Goal: Task Accomplishment & Management: Manage account settings

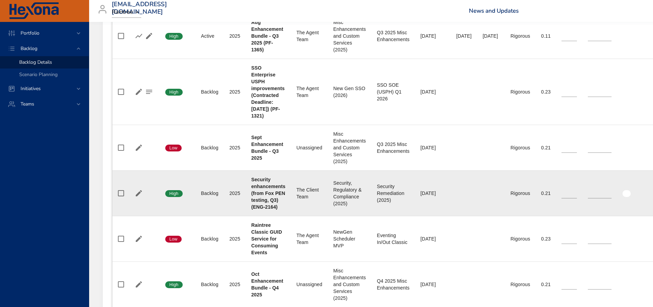
scroll to position [411, 0]
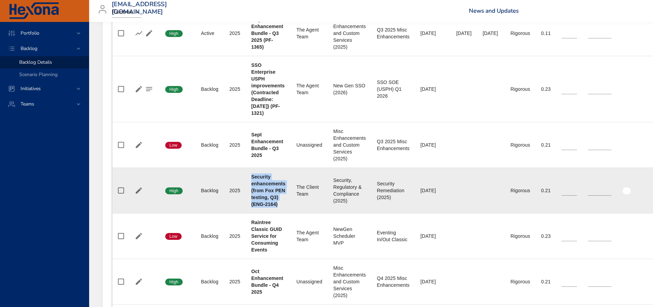
drag, startPoint x: 279, startPoint y: 211, endPoint x: 247, endPoint y: 186, distance: 40.0
click at [247, 186] on td "Project Security enhancements (from Fox PEN testing, Q3) (ENG-2164)" at bounding box center [268, 191] width 45 height 46
copy b "Security enhancements (from Fox PEN testing, Q3) (ENG-2164)"
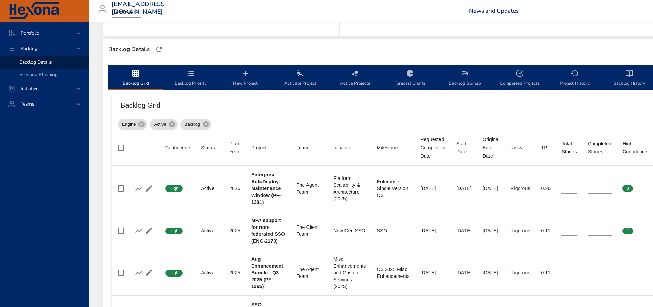
scroll to position [171, 0]
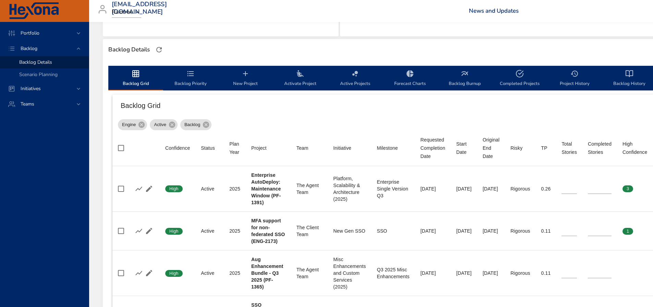
click at [250, 83] on span "New Project" at bounding box center [245, 79] width 47 height 18
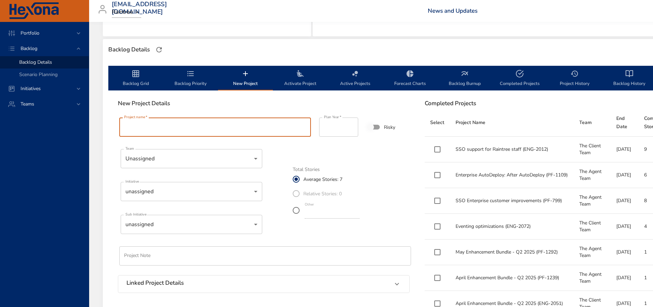
click at [234, 126] on input "Project name   *" at bounding box center [215, 127] width 192 height 19
paste input "**********"
drag, startPoint x: 294, startPoint y: 128, endPoint x: 249, endPoint y: 128, distance: 44.2
click at [249, 128] on input "**********" at bounding box center [215, 127] width 192 height 19
click at [266, 126] on input "**********" at bounding box center [215, 127] width 192 height 19
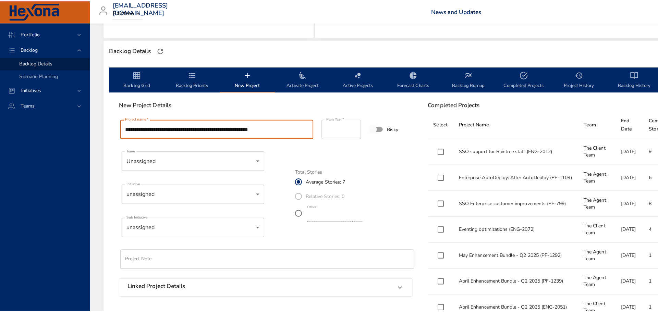
scroll to position [0, 0]
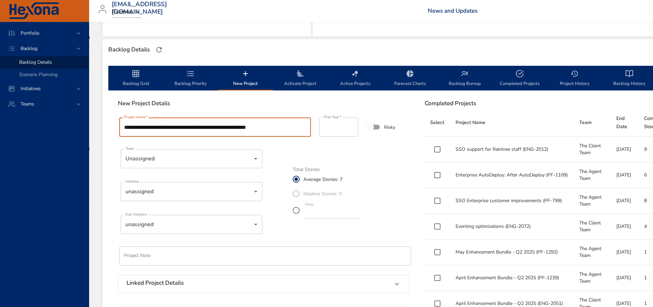
drag, startPoint x: 278, startPoint y: 129, endPoint x: 251, endPoint y: 130, distance: 26.8
click at [251, 130] on input "**********" at bounding box center [215, 127] width 192 height 19
type input "**********"
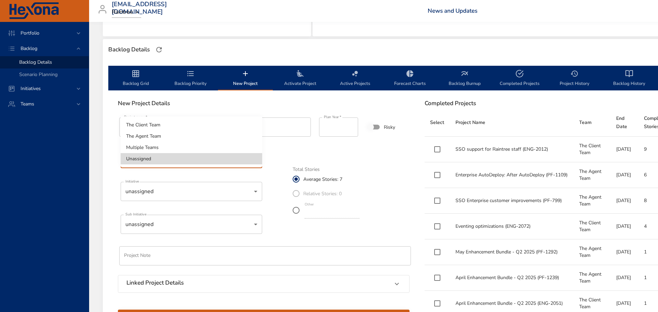
click at [200, 134] on li "The Agent Team" at bounding box center [192, 136] width 142 height 11
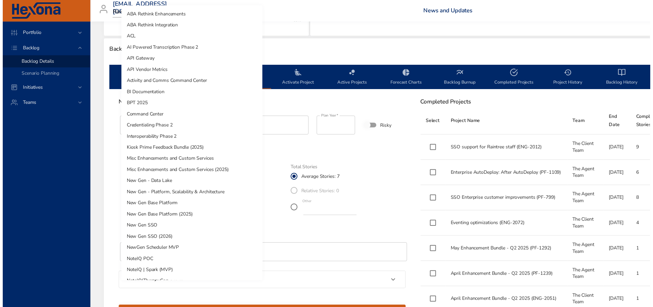
scroll to position [258, 0]
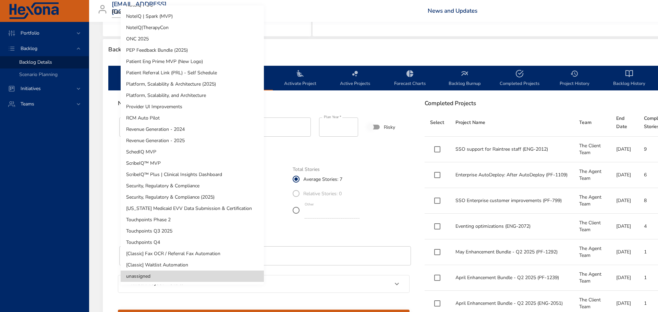
click at [204, 198] on li "Security, Regulatory & Compliance (2025)" at bounding box center [192, 197] width 143 height 11
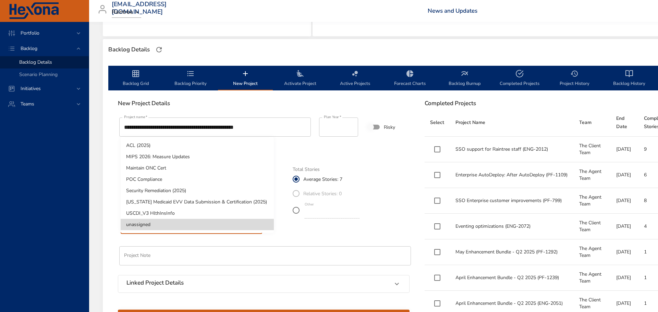
click at [163, 190] on li "Security Remediation (2025)" at bounding box center [197, 190] width 153 height 11
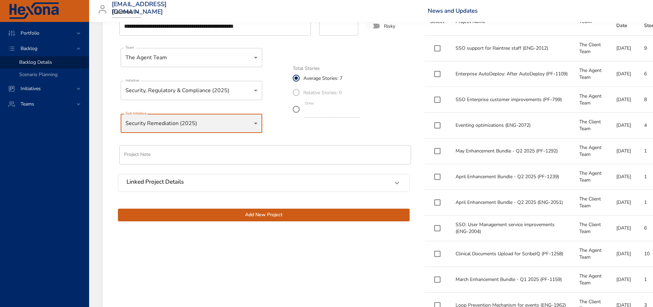
scroll to position [274, 0]
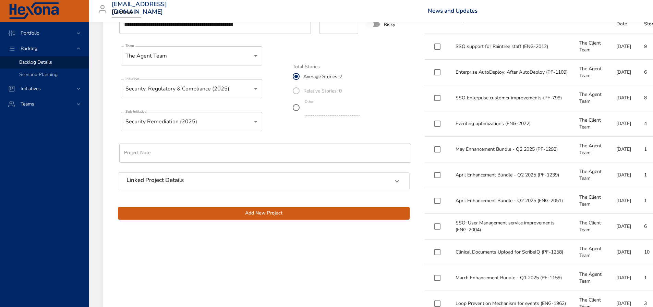
click at [263, 216] on span "Add New Project" at bounding box center [263, 213] width 281 height 9
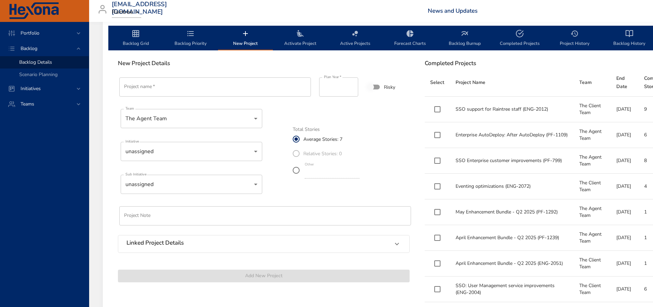
scroll to position [103, 0]
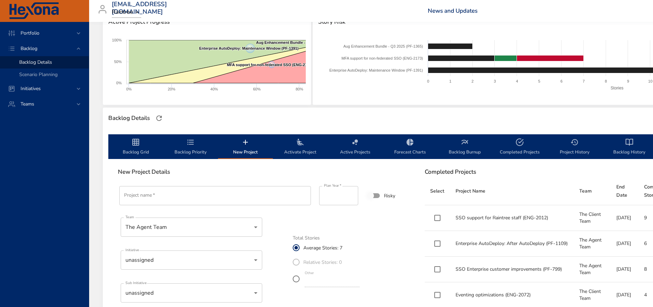
click at [139, 152] on span "Backlog Grid" at bounding box center [135, 147] width 47 height 18
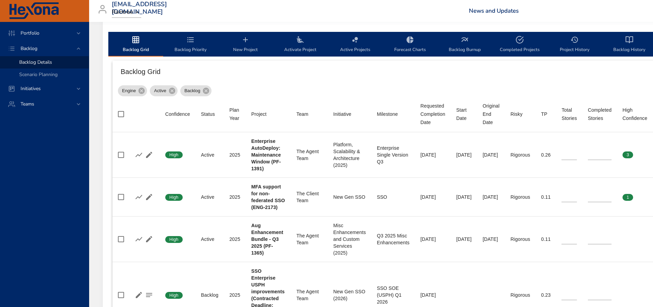
scroll to position [137, 0]
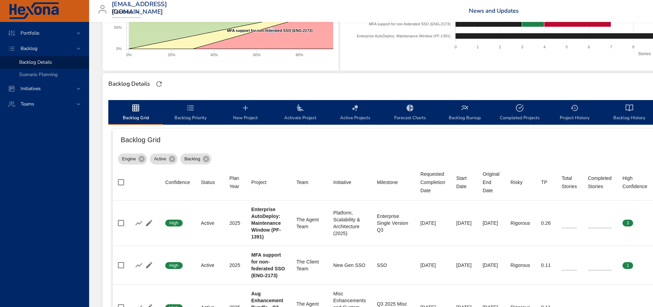
click at [190, 112] on span "Backlog Priority" at bounding box center [190, 113] width 47 height 18
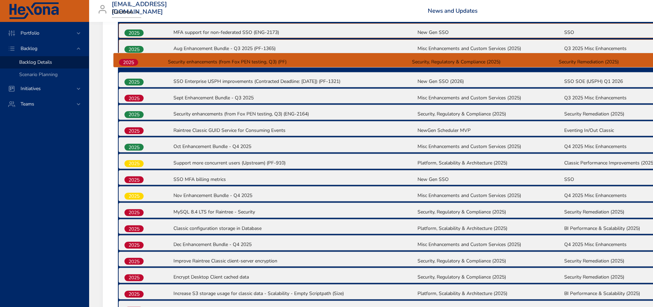
scroll to position [278, 0]
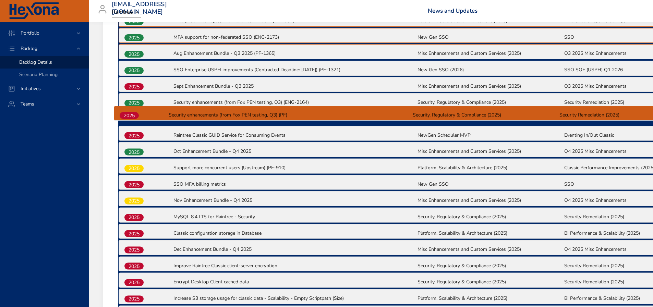
drag, startPoint x: 139, startPoint y: 238, endPoint x: 135, endPoint y: 115, distance: 123.4
click at [135, 115] on div "2025 Enterprise AutoDeploy: Maintenance Window (PF-1391) Platform, Scalability …" at bounding box center [417, 281] width 598 height 540
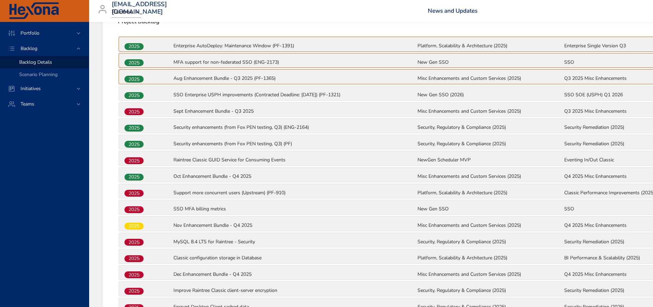
scroll to position [141, 0]
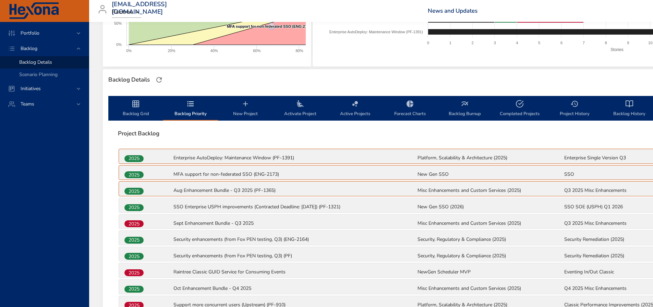
click at [140, 114] on span "Backlog Grid" at bounding box center [135, 109] width 47 height 18
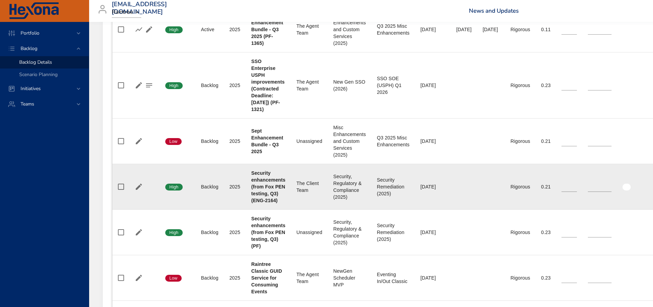
scroll to position [415, 0]
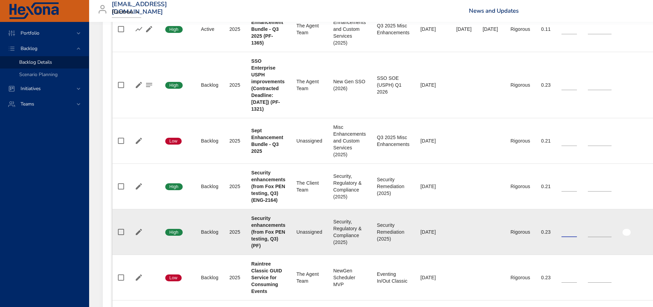
drag, startPoint x: 584, startPoint y: 238, endPoint x: 545, endPoint y: 238, distance: 39.1
click at [545, 238] on tr "Confidence High Status Backlog Plan Year [DATE] Project Security enhancements (…" at bounding box center [457, 232] width 691 height 46
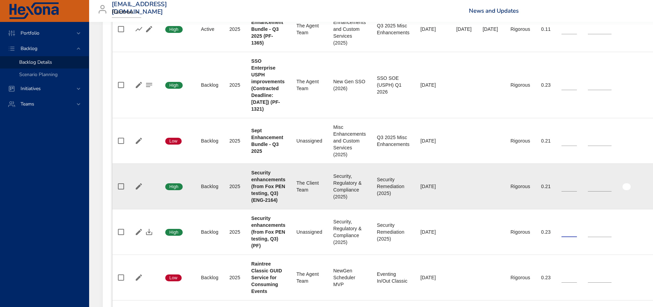
type input "*"
drag, startPoint x: 584, startPoint y: 192, endPoint x: 564, endPoint y: 192, distance: 19.9
click at [564, 192] on tr "Confidence High Status Backlog Plan Year [DATE] Project Security enhancements (…" at bounding box center [457, 187] width 691 height 46
type input "*"
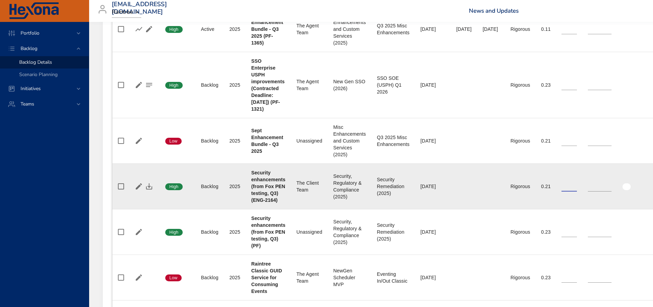
type input "*"
click at [152, 191] on icon "button" at bounding box center [149, 186] width 8 height 8
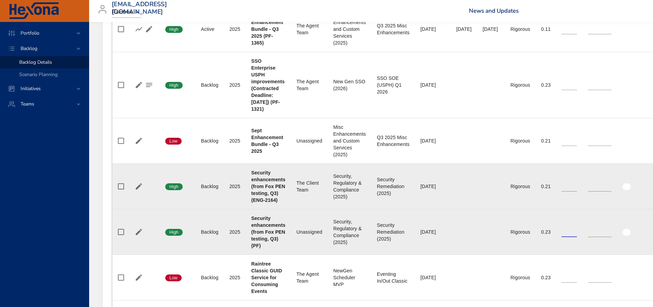
drag, startPoint x: 584, startPoint y: 238, endPoint x: 560, endPoint y: 238, distance: 24.0
click at [560, 238] on tr "Confidence High Status Backlog Plan Year [DATE] Project Security enhancements (…" at bounding box center [457, 232] width 691 height 46
type input "*"
click at [147, 236] on icon "button" at bounding box center [149, 232] width 8 height 8
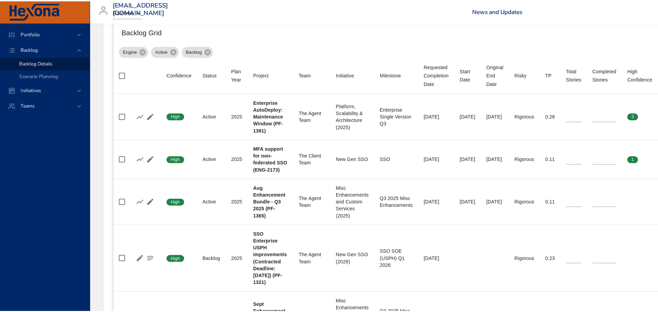
scroll to position [141, 0]
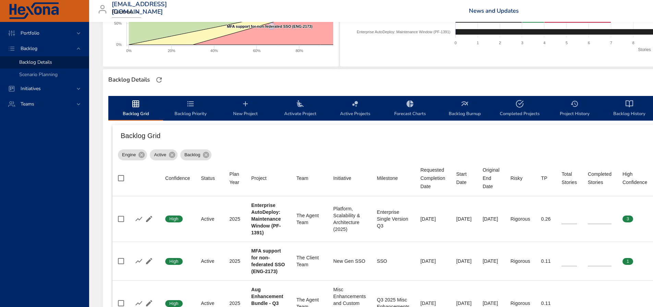
click at [248, 111] on span "New Project" at bounding box center [245, 109] width 47 height 18
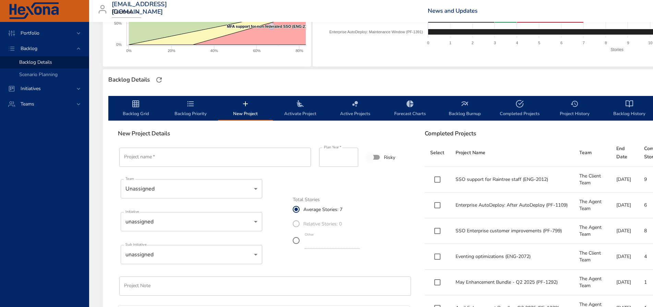
click at [180, 162] on input "Project name   *" at bounding box center [215, 157] width 192 height 19
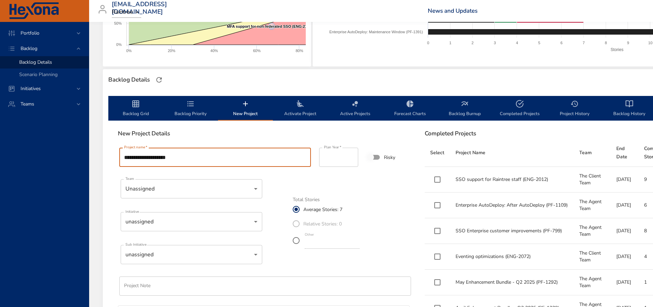
type input "**********"
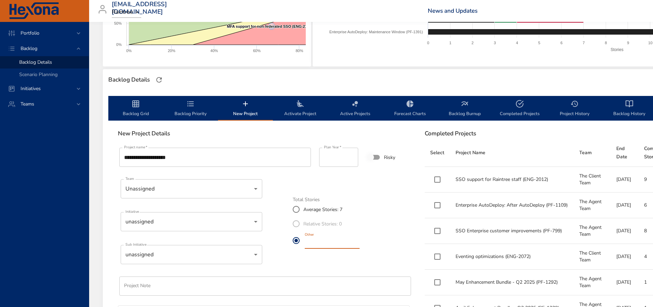
drag, startPoint x: 324, startPoint y: 245, endPoint x: 257, endPoint y: 242, distance: 66.5
click at [257, 242] on div "**********" at bounding box center [264, 249] width 300 height 214
type input "*"
click at [194, 166] on body "Portfolio Backlog Backlog Details Scenario Planning Initiatives Teams [EMAIL_AD…" at bounding box center [326, 12] width 653 height 307
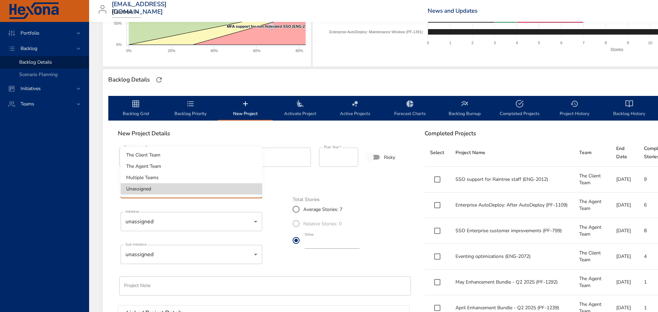
click at [175, 167] on li "The Agent Team" at bounding box center [192, 166] width 142 height 11
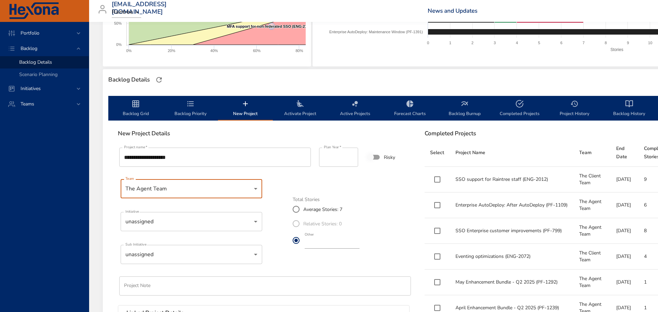
click at [194, 171] on body "Portfolio Backlog Backlog Details Scenario Planning Initiatives Teams [EMAIL_AD…" at bounding box center [329, 15] width 658 height 312
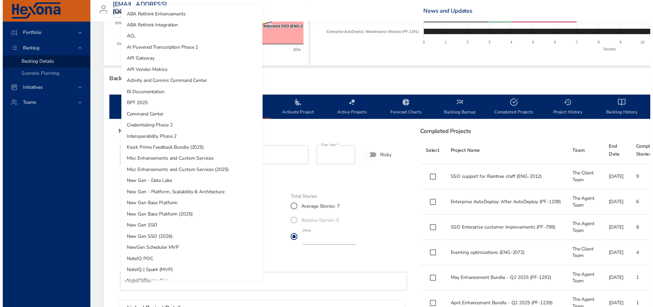
scroll to position [258, 0]
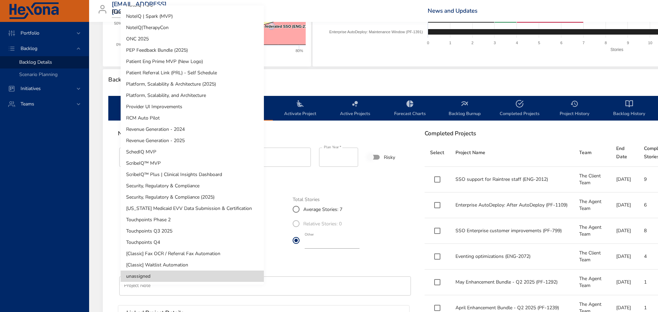
click at [169, 199] on li "Security, Regulatory & Compliance (2025)" at bounding box center [192, 197] width 143 height 11
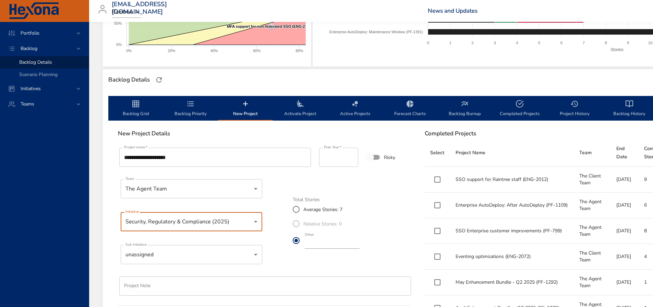
click at [182, 166] on body "Portfolio Backlog Backlog Details Scenario Planning Initiatives Teams [EMAIL_AD…" at bounding box center [326, 12] width 653 height 307
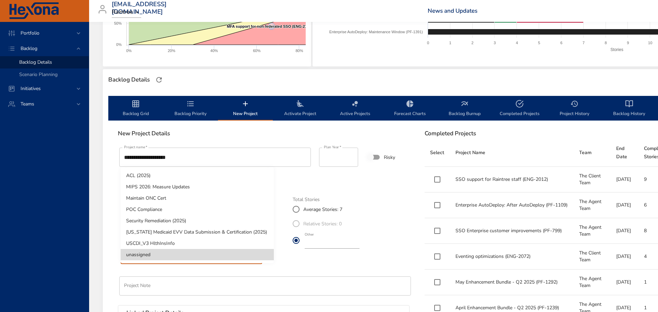
click at [182, 256] on li "unassigned" at bounding box center [197, 254] width 153 height 11
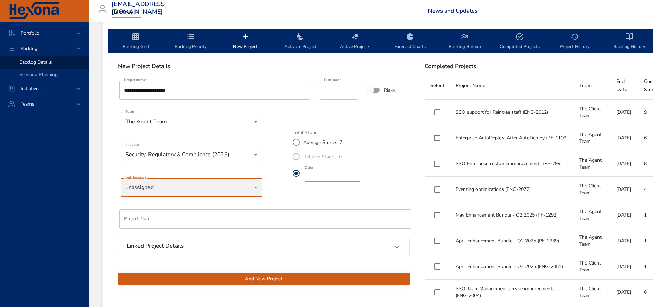
scroll to position [210, 0]
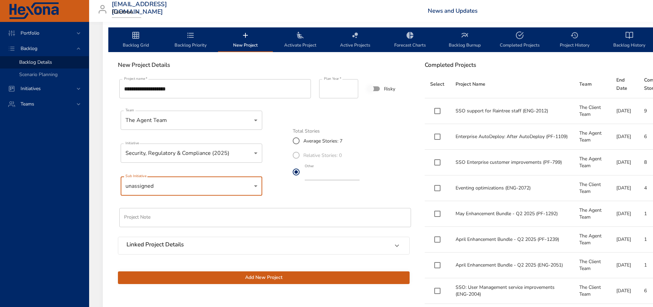
click at [231, 277] on span "Add New Project" at bounding box center [263, 277] width 281 height 9
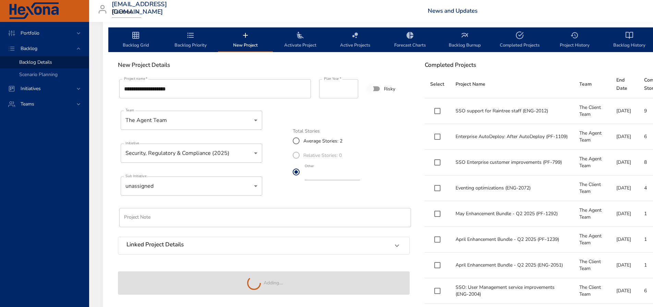
type input "*"
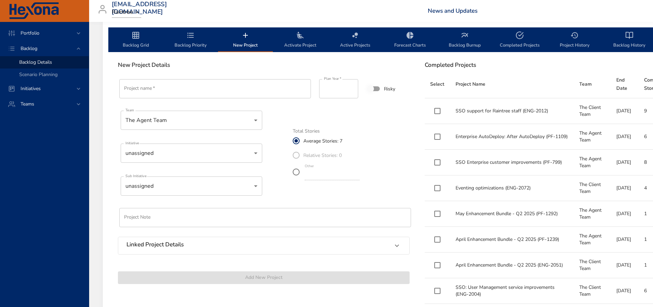
click at [201, 50] on button "Backlog Priority" at bounding box center [190, 39] width 55 height 25
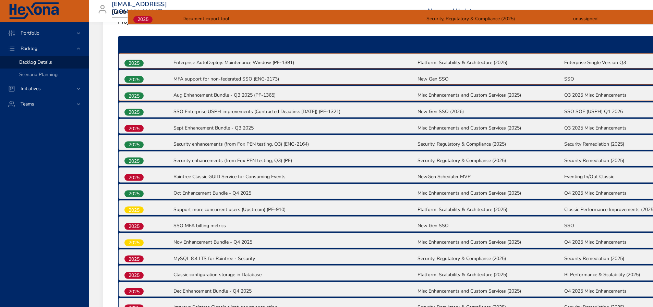
scroll to position [233, 0]
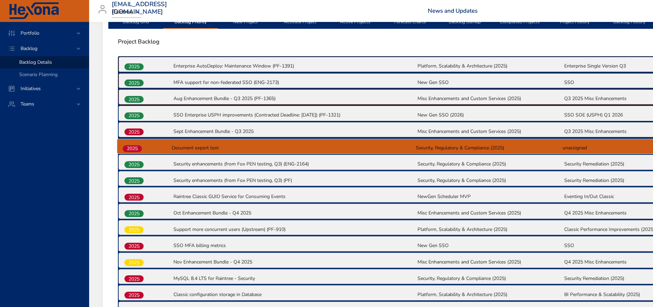
drag, startPoint x: 140, startPoint y: 237, endPoint x: 139, endPoint y: 148, distance: 89.4
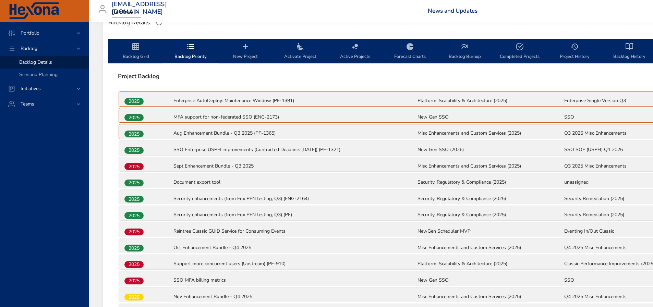
scroll to position [130, 0]
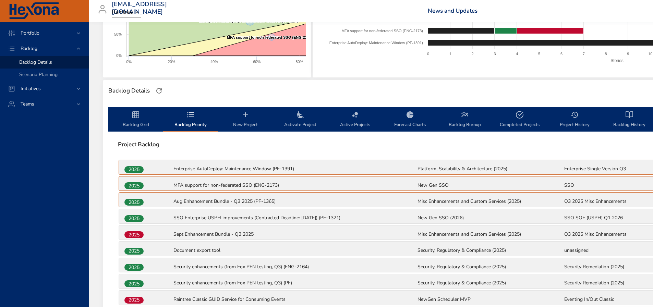
click at [134, 121] on span "Backlog Grid" at bounding box center [135, 120] width 47 height 18
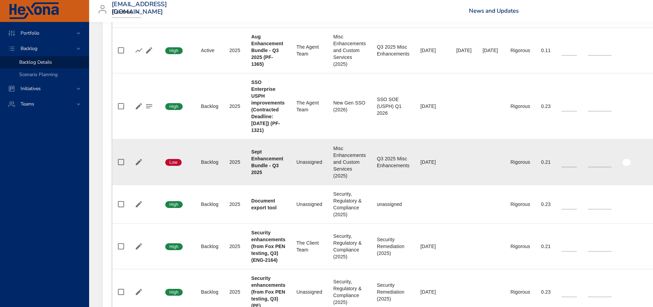
scroll to position [404, 0]
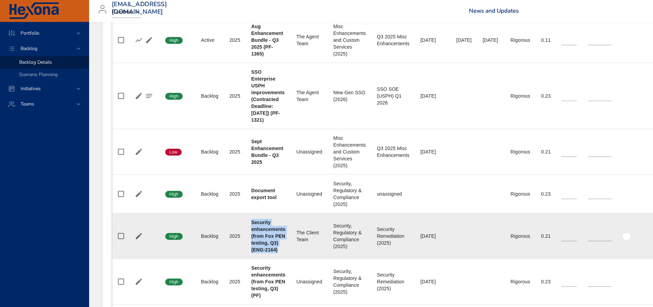
drag, startPoint x: 278, startPoint y: 258, endPoint x: 245, endPoint y: 234, distance: 41.5
click at [245, 234] on tr "Confidence High Status Backlog Plan Year [DATE] Project Security enhancements (…" at bounding box center [457, 236] width 691 height 46
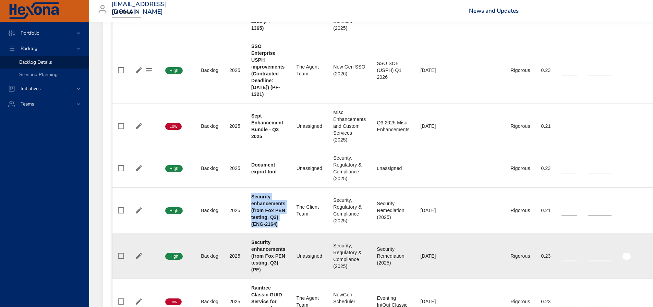
scroll to position [473, 0]
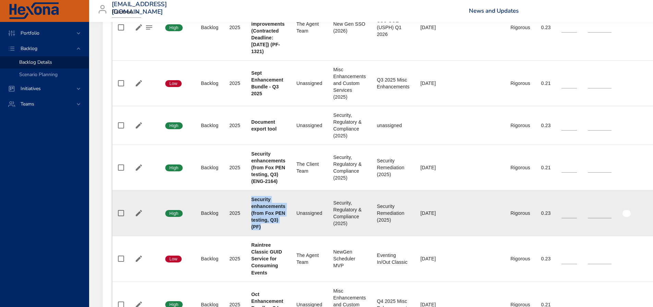
drag, startPoint x: 268, startPoint y: 235, endPoint x: 243, endPoint y: 209, distance: 36.4
click at [243, 209] on tr "Confidence High Status Backlog Plan Year [DATE] Project Security enhancements (…" at bounding box center [457, 214] width 691 height 46
click at [138, 216] on icon "button" at bounding box center [139, 213] width 6 height 6
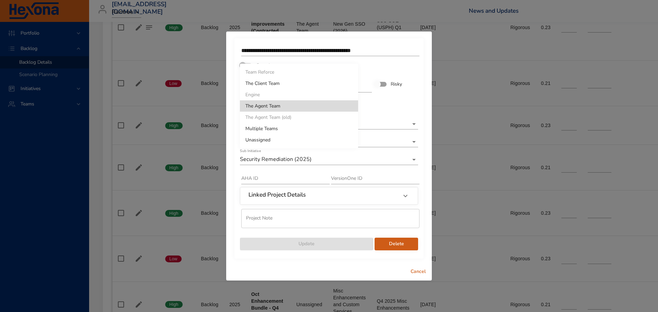
click at [260, 105] on li "The Agent Team" at bounding box center [299, 105] width 118 height 11
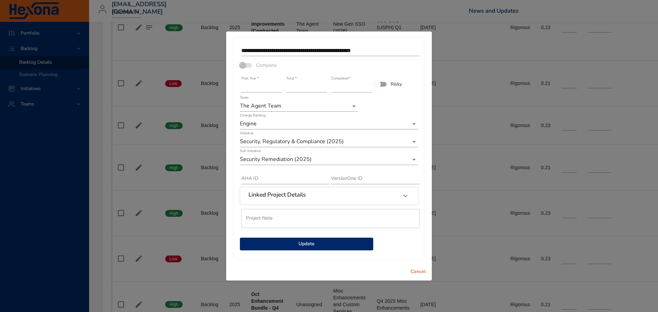
click at [326, 242] on span "Update" at bounding box center [306, 244] width 122 height 9
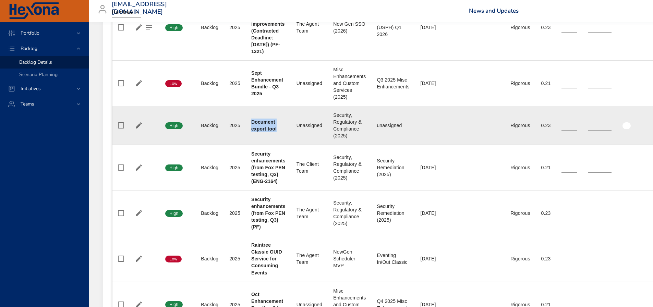
drag, startPoint x: 277, startPoint y: 135, endPoint x: 248, endPoint y: 128, distance: 29.5
click at [248, 128] on td "Project Document export tool" at bounding box center [268, 125] width 45 height 39
click at [138, 128] on icon "button" at bounding box center [139, 125] width 6 height 6
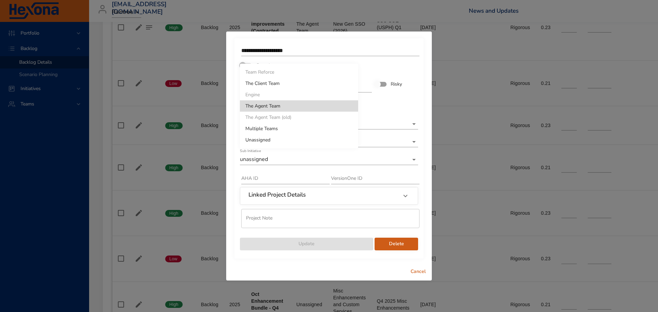
click at [261, 105] on li "The Agent Team" at bounding box center [299, 105] width 118 height 11
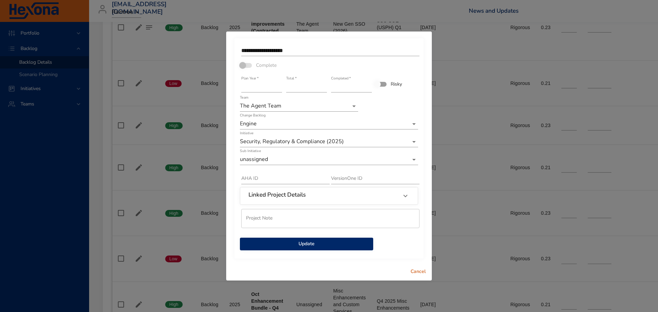
click at [318, 243] on span "Update" at bounding box center [306, 244] width 122 height 9
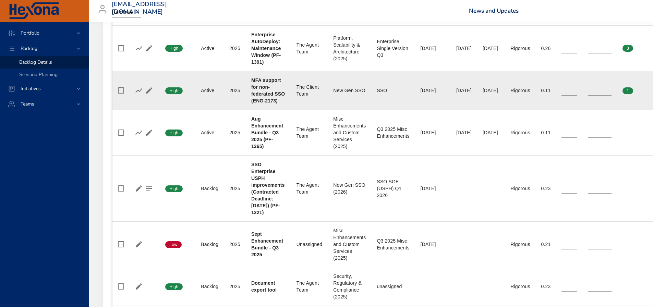
scroll to position [302, 0]
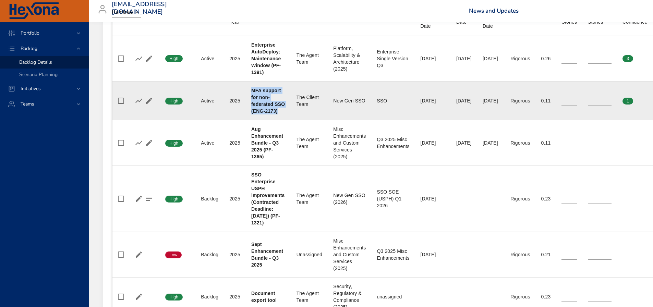
drag, startPoint x: 250, startPoint y: 87, endPoint x: 289, endPoint y: 111, distance: 45.8
click at [289, 111] on td "Project MFA support for non-federated SSO (ENG-2173)" at bounding box center [268, 100] width 45 height 39
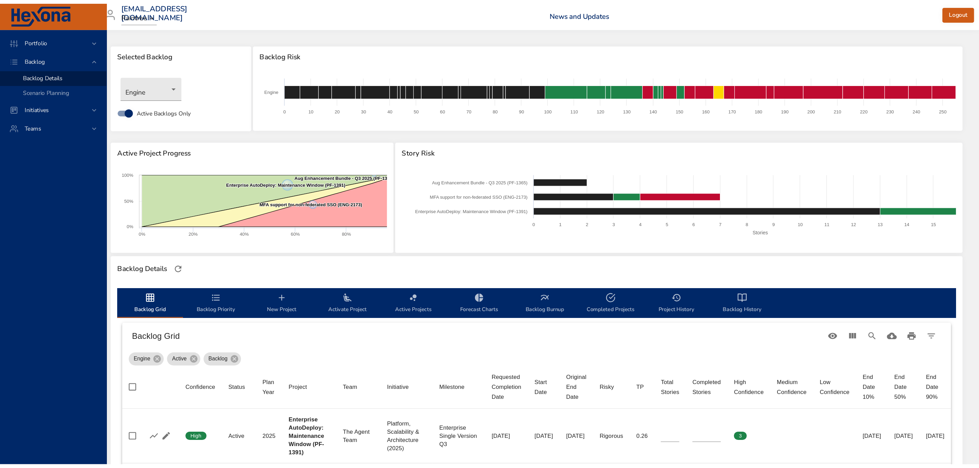
scroll to position [0, 0]
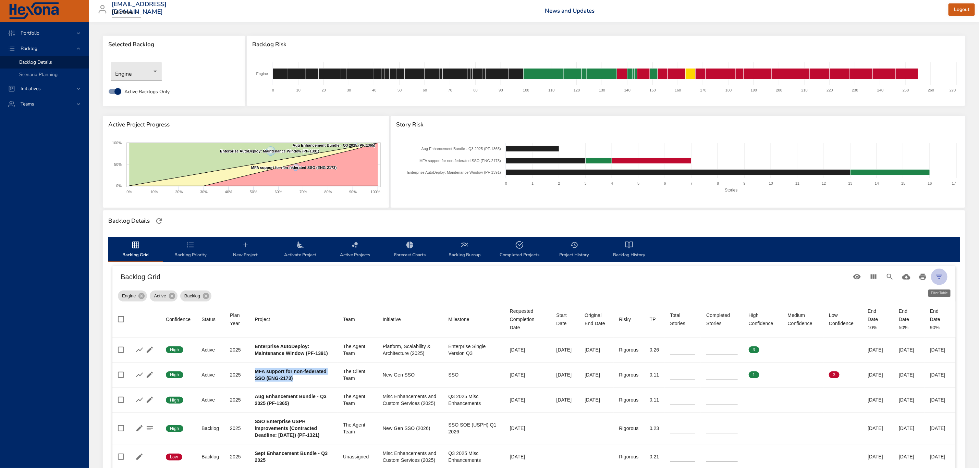
click at [652, 276] on icon "Filter Table" at bounding box center [939, 277] width 8 height 8
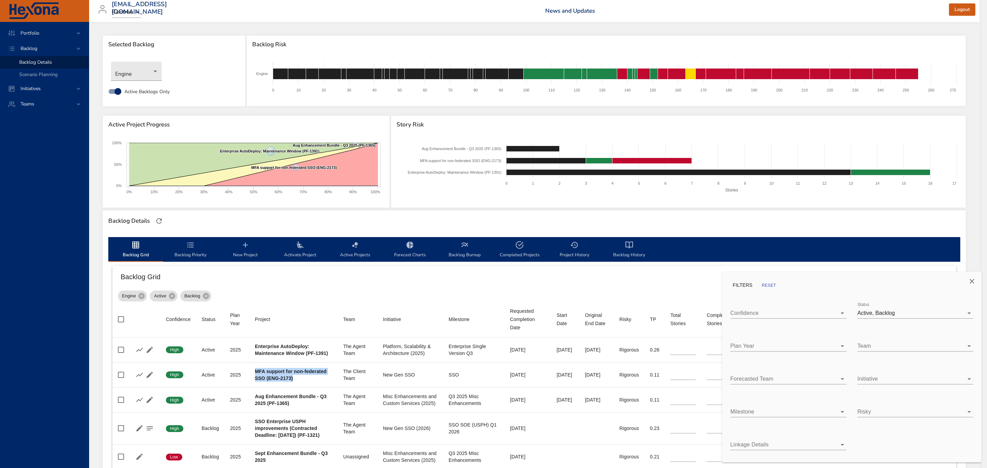
click at [652, 284] on icon "Close" at bounding box center [972, 281] width 8 height 8
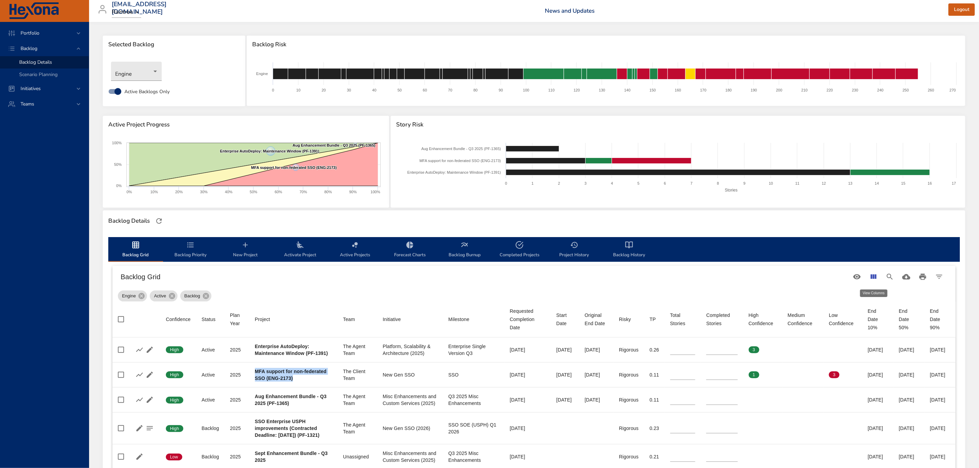
click at [652, 273] on icon "View Columns" at bounding box center [873, 277] width 8 height 8
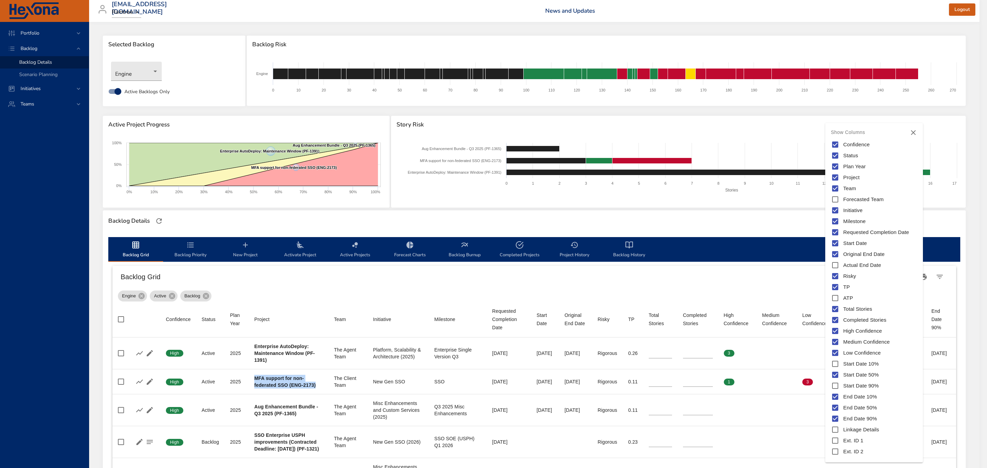
click at [652, 132] on icon "Close" at bounding box center [913, 132] width 5 height 5
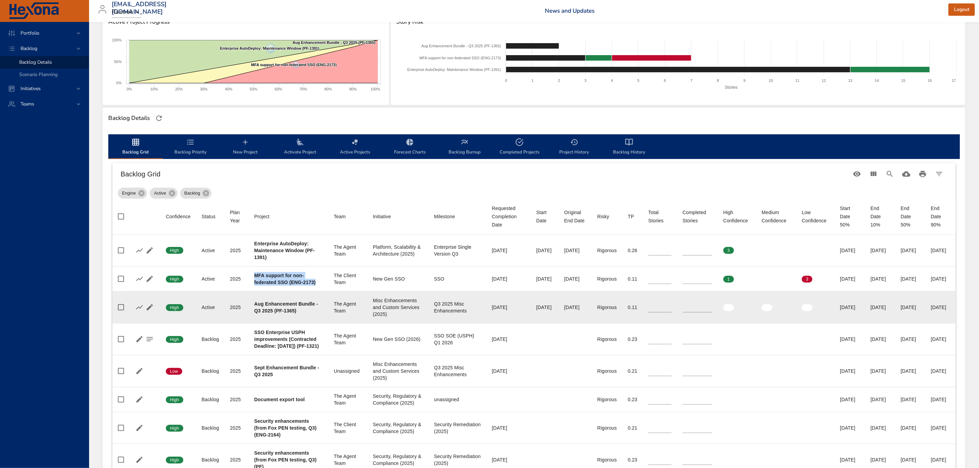
scroll to position [206, 0]
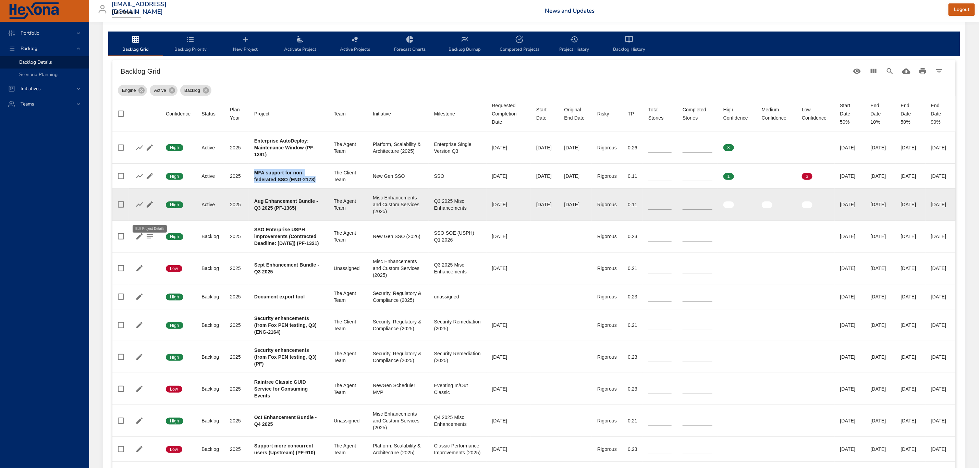
click at [149, 208] on icon "button" at bounding box center [150, 204] width 6 height 6
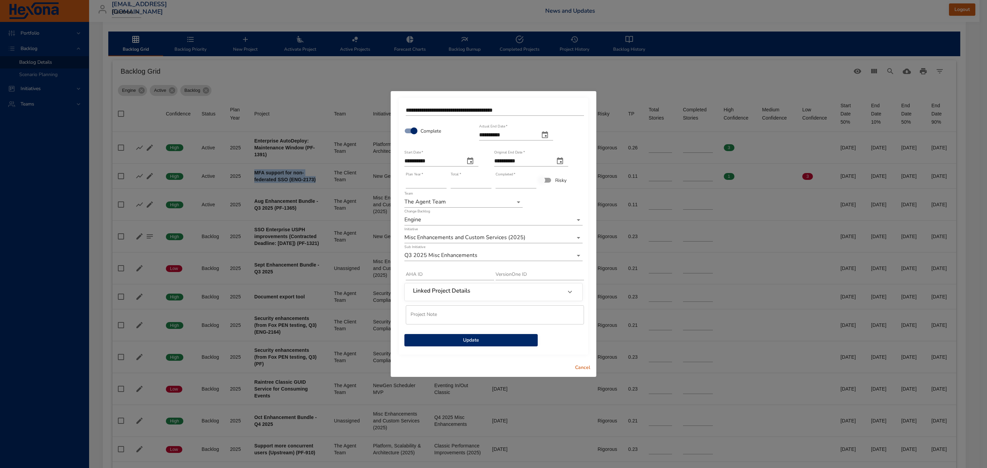
click at [590, 307] on span "Cancel" at bounding box center [582, 368] width 16 height 9
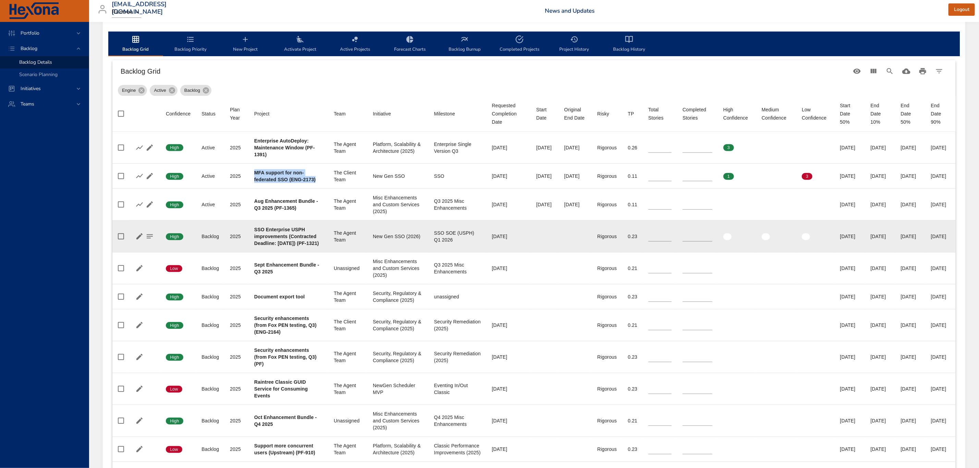
drag, startPoint x: 252, startPoint y: 244, endPoint x: 270, endPoint y: 270, distance: 31.7
click at [270, 252] on td "Project SSO Enterprise USPH improvements (Contracted Deadline: [DATE]) (PF-1321)" at bounding box center [288, 236] width 79 height 32
drag, startPoint x: 322, startPoint y: 255, endPoint x: 333, endPoint y: 261, distance: 13.0
click at [334, 243] on div "The Agent Team" at bounding box center [348, 237] width 28 height 14
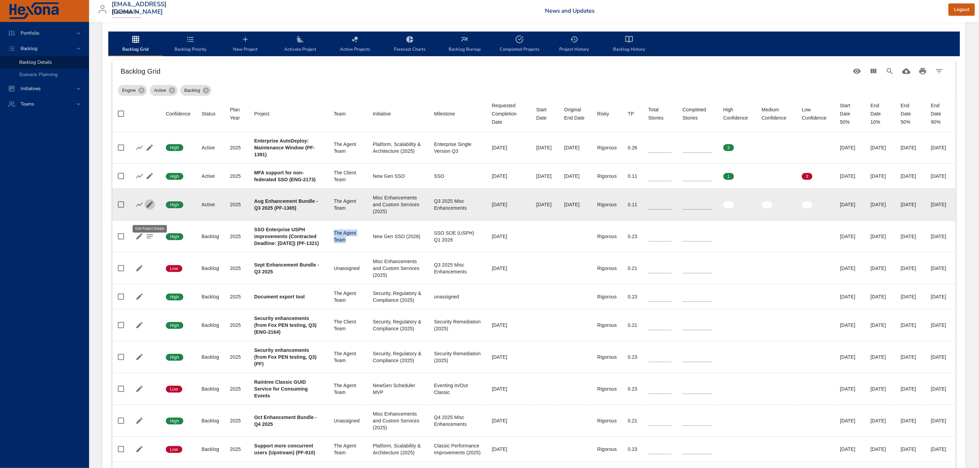
click at [148, 208] on icon "button" at bounding box center [150, 204] width 6 height 6
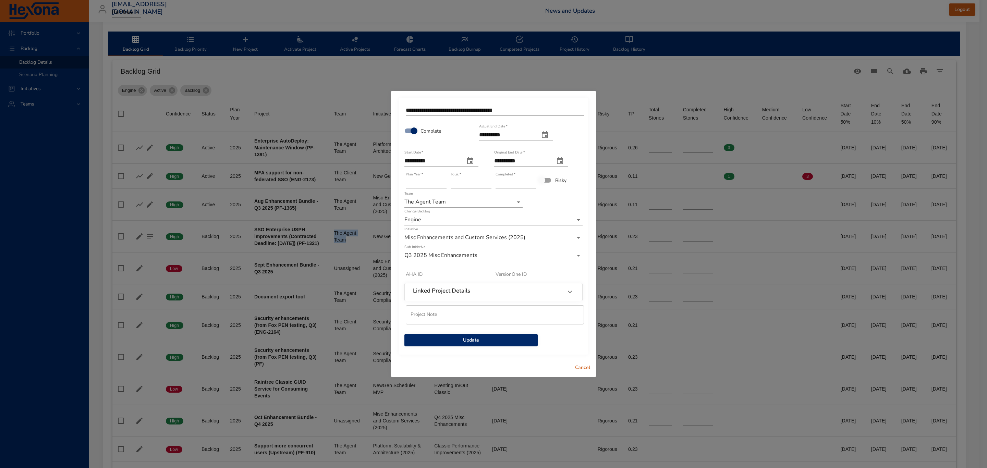
click at [549, 134] on icon "actual end date" at bounding box center [545, 135] width 8 height 8
click at [523, 210] on span "21" at bounding box center [526, 212] width 12 height 7
type input "**********"
click at [473, 307] on span "Update" at bounding box center [471, 340] width 122 height 9
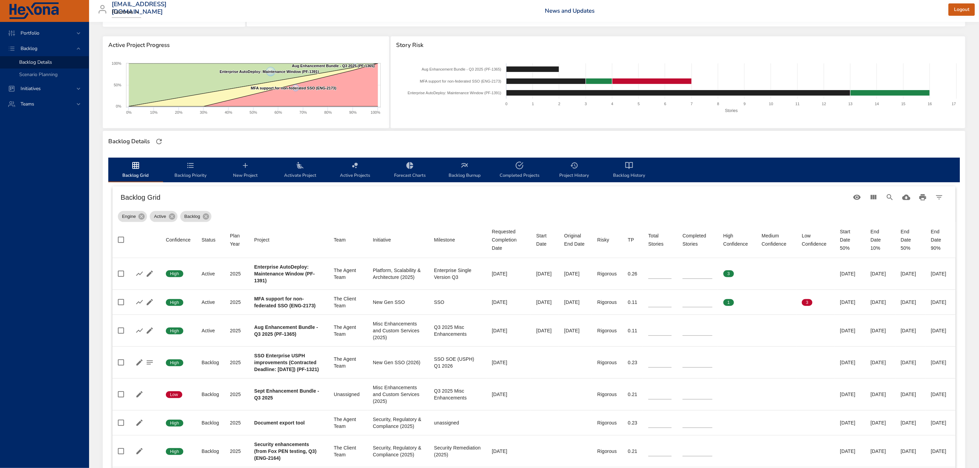
scroll to position [51, 0]
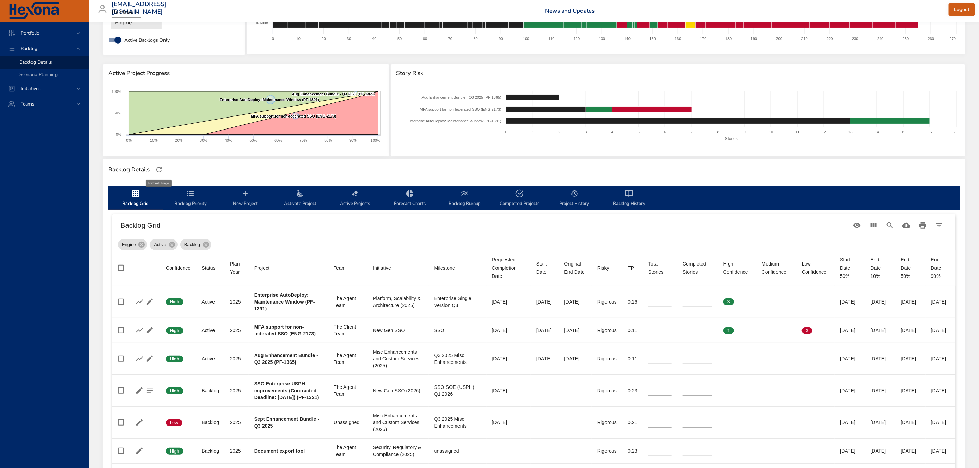
click at [161, 171] on icon "button" at bounding box center [158, 169] width 5 height 5
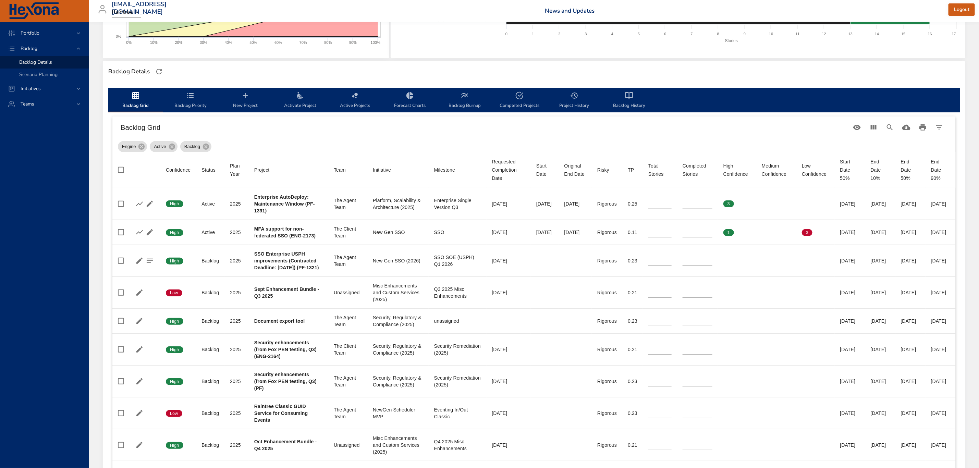
scroll to position [206, 0]
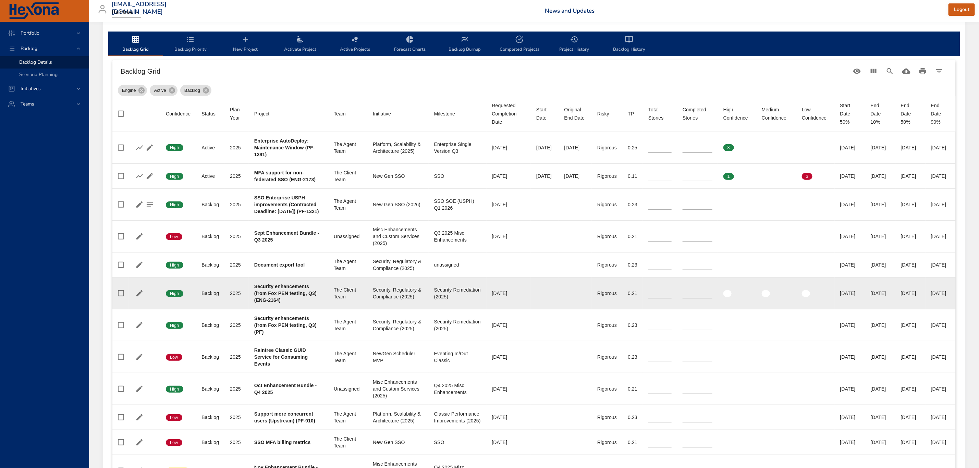
drag, startPoint x: 263, startPoint y: 322, endPoint x: 953, endPoint y: 332, distance: 689.8
click at [652, 307] on tr "Confidence High Status Backlog Plan Year [DATE] Project Security enhancements (…" at bounding box center [533, 294] width 843 height 32
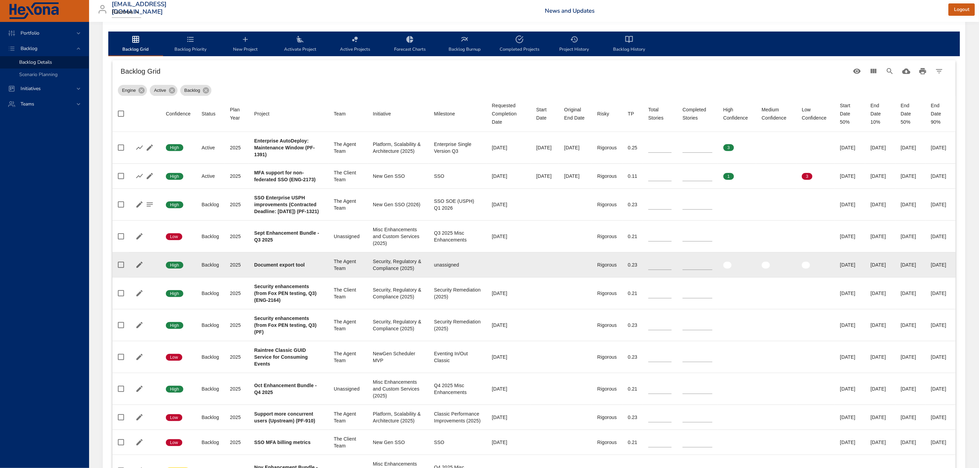
click at [285, 268] on b "Document export tool" at bounding box center [279, 264] width 51 height 5
click at [137, 269] on icon "button" at bounding box center [139, 265] width 8 height 8
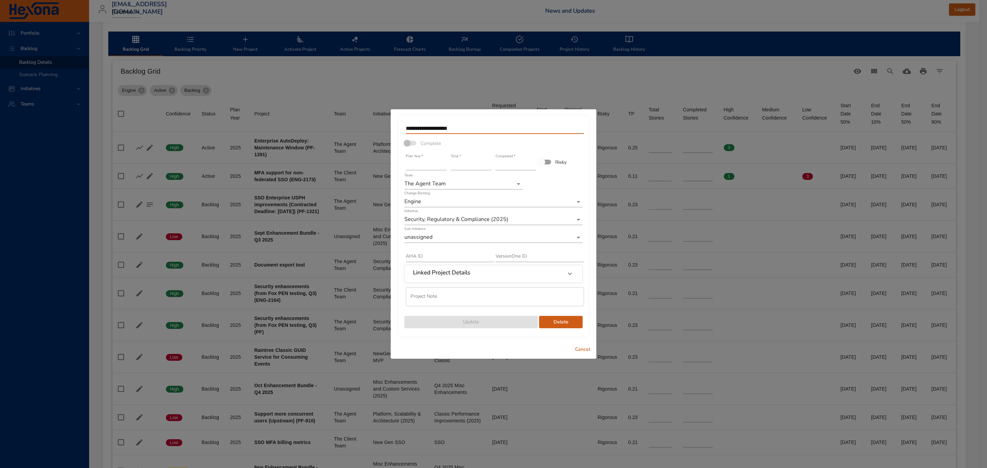
click at [514, 125] on input "**********" at bounding box center [495, 128] width 178 height 11
type input "**********"
click at [473, 307] on span "Update" at bounding box center [471, 322] width 122 height 9
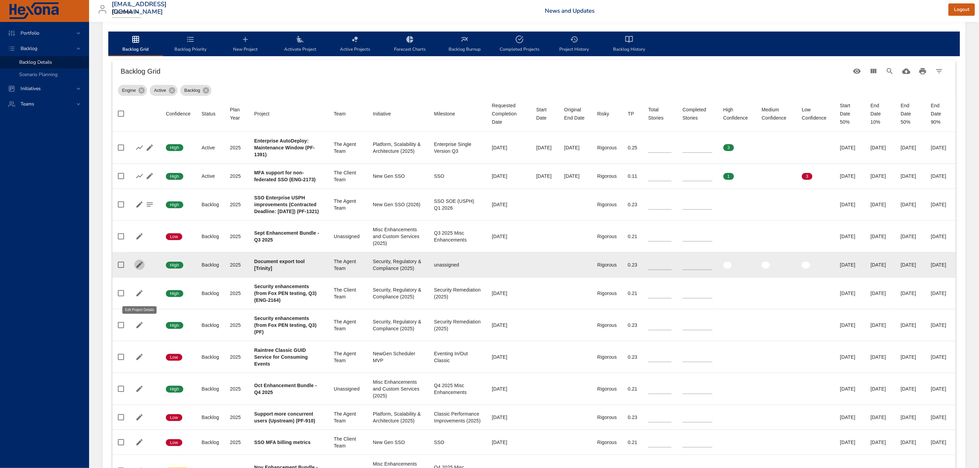
click at [142, 269] on icon "button" at bounding box center [139, 265] width 8 height 8
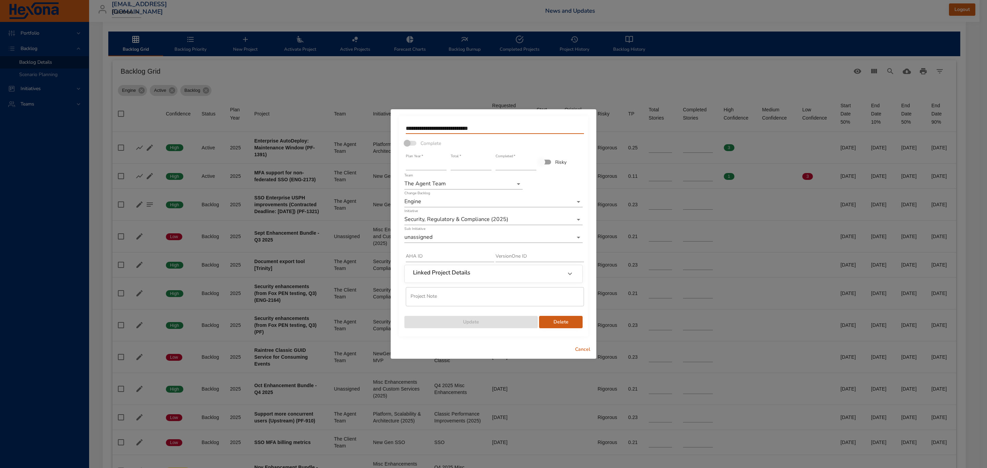
click at [501, 129] on input "**********" at bounding box center [495, 128] width 178 height 11
type input "**********"
drag, startPoint x: 436, startPoint y: 301, endPoint x: 650, endPoint y: 298, distance: 213.5
click at [436, 301] on input "text" at bounding box center [495, 296] width 178 height 19
type input "*"
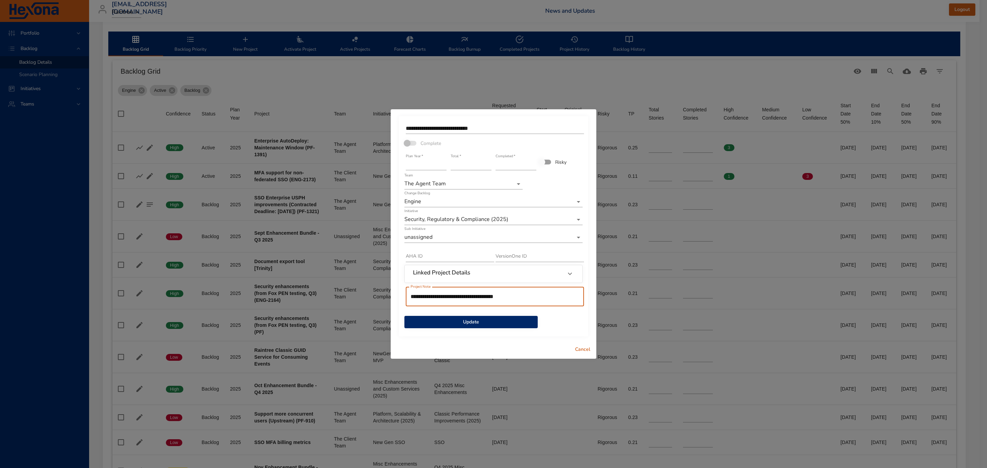
type input "**********"
click at [525, 307] on span "Update" at bounding box center [471, 322] width 122 height 9
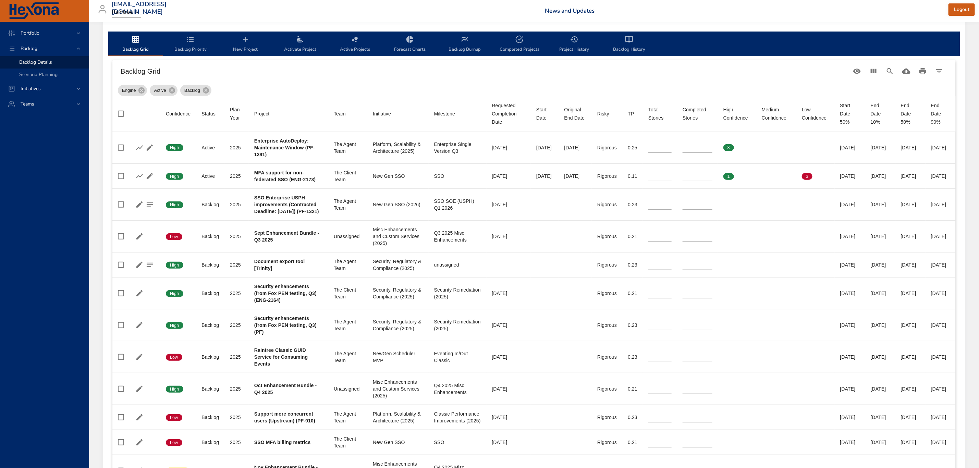
click at [191, 48] on span "Backlog Priority" at bounding box center [190, 44] width 47 height 18
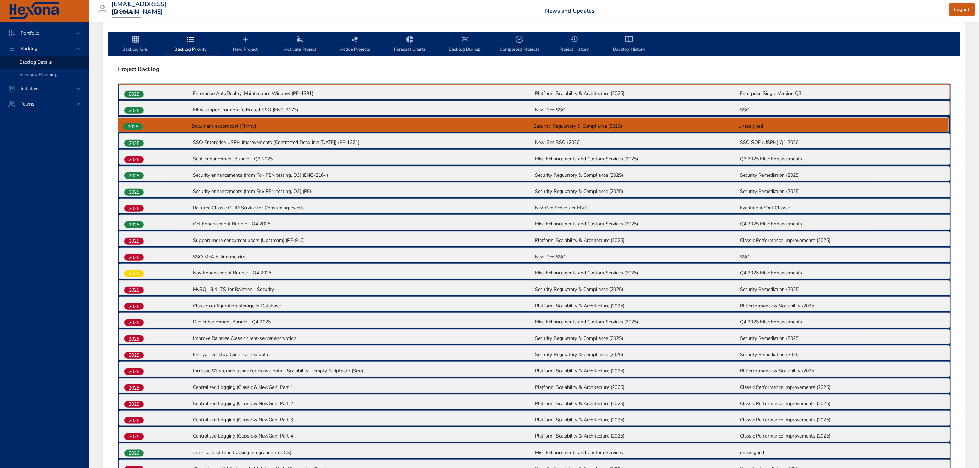
drag, startPoint x: 136, startPoint y: 160, endPoint x: 135, endPoint y: 123, distance: 37.0
click at [135, 123] on div "2025 Enterprise AutoDeploy: Maintenance Window (PF-1391) Platform, Scalability …" at bounding box center [534, 354] width 833 height 540
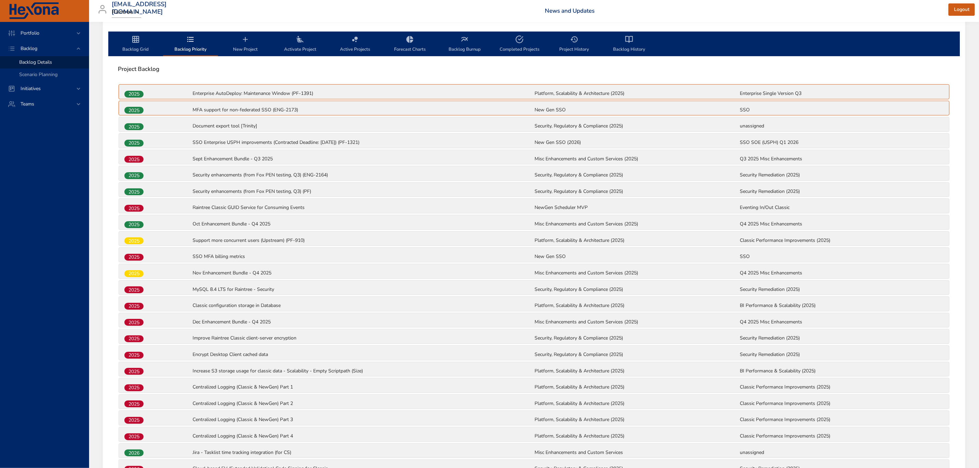
click at [139, 42] on icon "backlog-tab" at bounding box center [136, 39] width 8 height 8
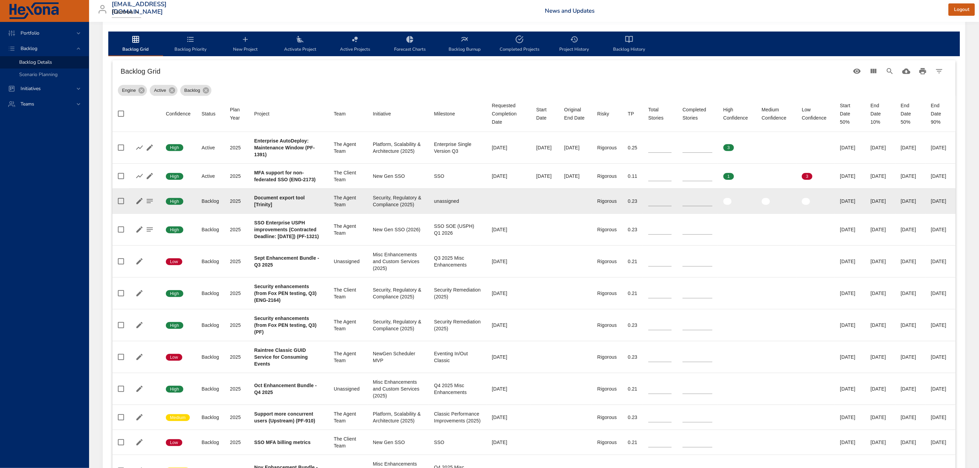
drag, startPoint x: 815, startPoint y: 212, endPoint x: 840, endPoint y: 214, distance: 24.8
click at [652, 205] on div "[DATE]" at bounding box center [850, 201] width 20 height 7
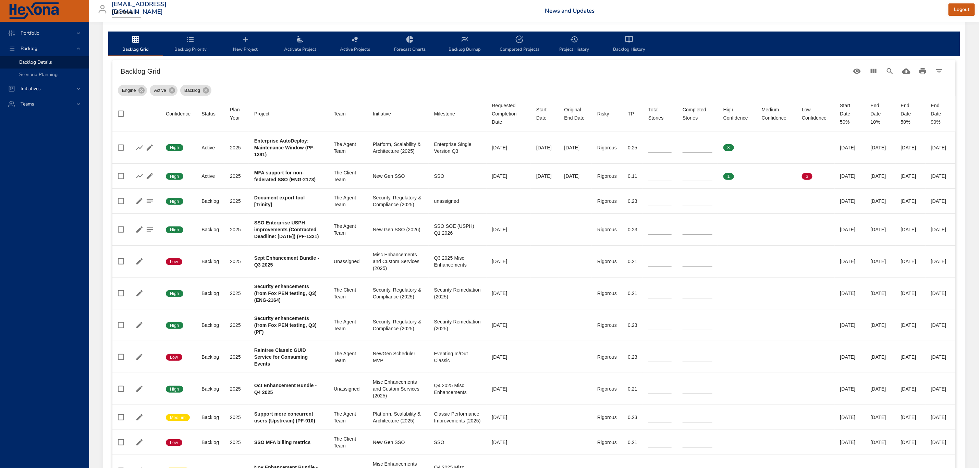
click at [196, 48] on span "Backlog Priority" at bounding box center [190, 44] width 47 height 18
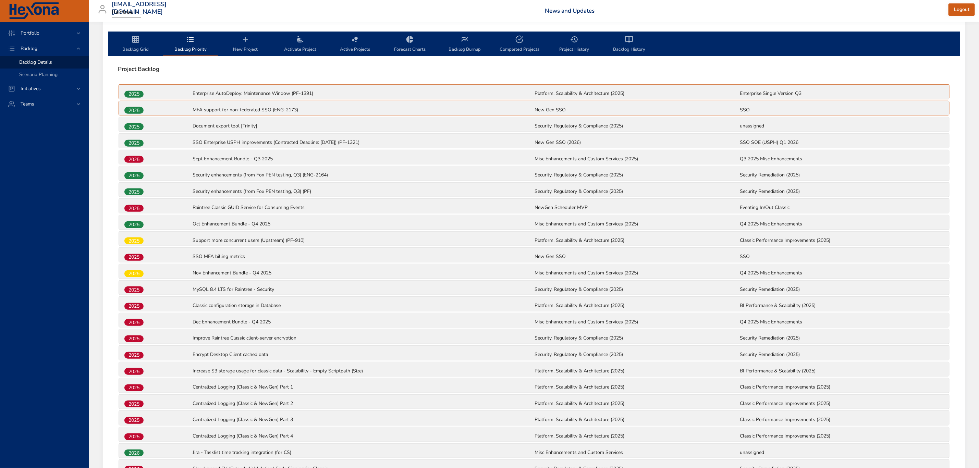
click at [128, 48] on span "Backlog Grid" at bounding box center [135, 44] width 47 height 18
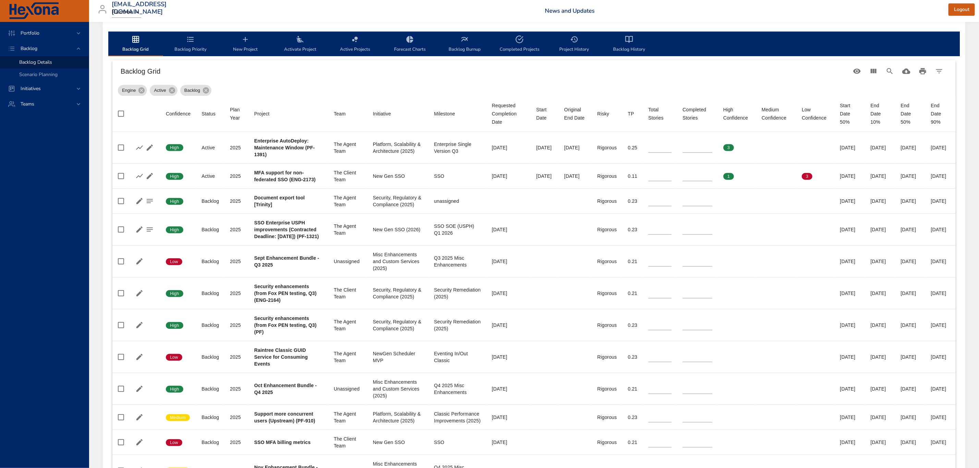
click at [193, 47] on span "Backlog Priority" at bounding box center [190, 44] width 47 height 18
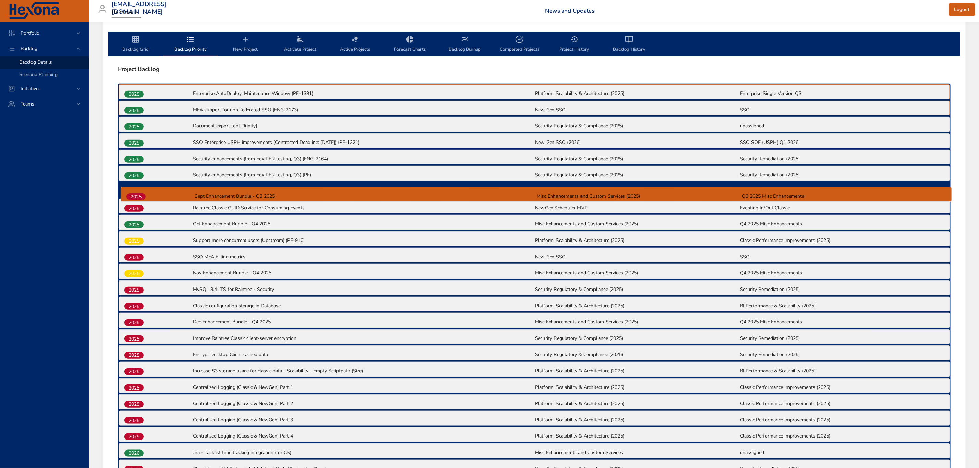
drag, startPoint x: 131, startPoint y: 159, endPoint x: 133, endPoint y: 197, distance: 38.8
click at [133, 197] on div "2025 Enterprise AutoDeploy: Maintenance Window (PF-1391) Platform, Scalability …" at bounding box center [534, 354] width 833 height 540
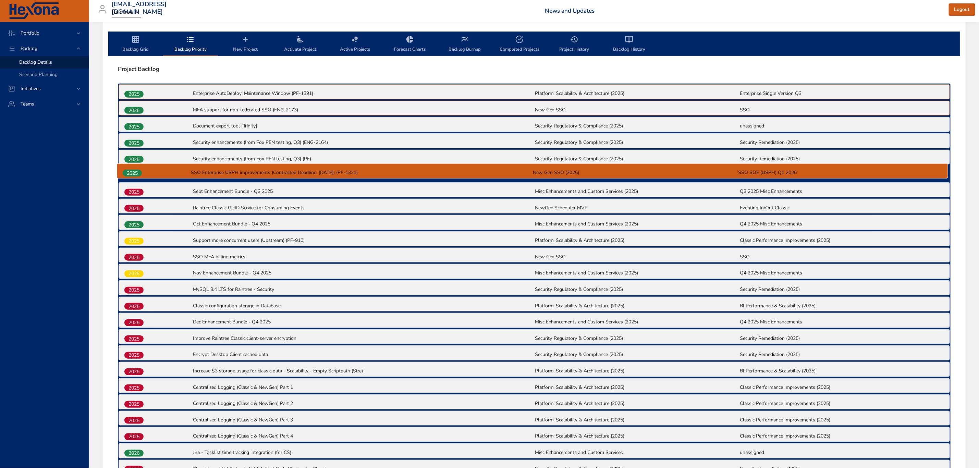
drag, startPoint x: 138, startPoint y: 142, endPoint x: 136, endPoint y: 178, distance: 36.0
click at [136, 178] on div "2025 Enterprise AutoDeploy: Maintenance Window (PF-1391) Platform, Scalability …" at bounding box center [534, 354] width 833 height 540
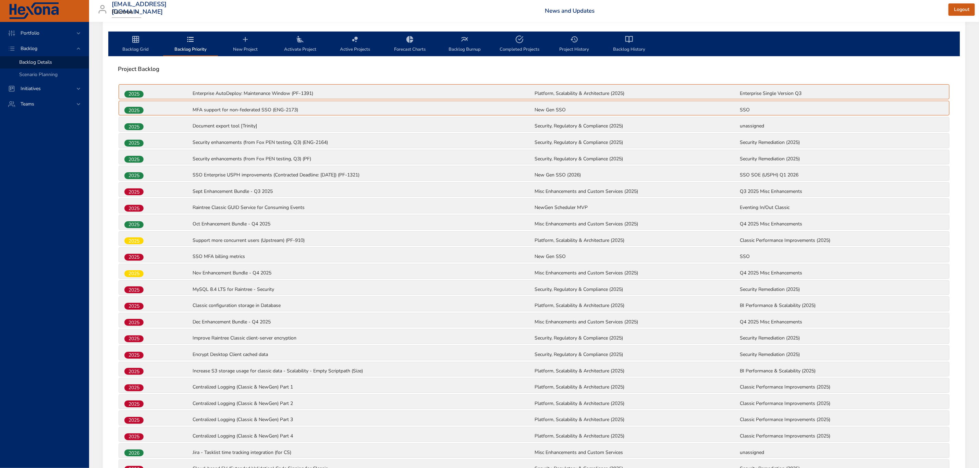
click at [187, 46] on span "Backlog Priority" at bounding box center [190, 44] width 47 height 18
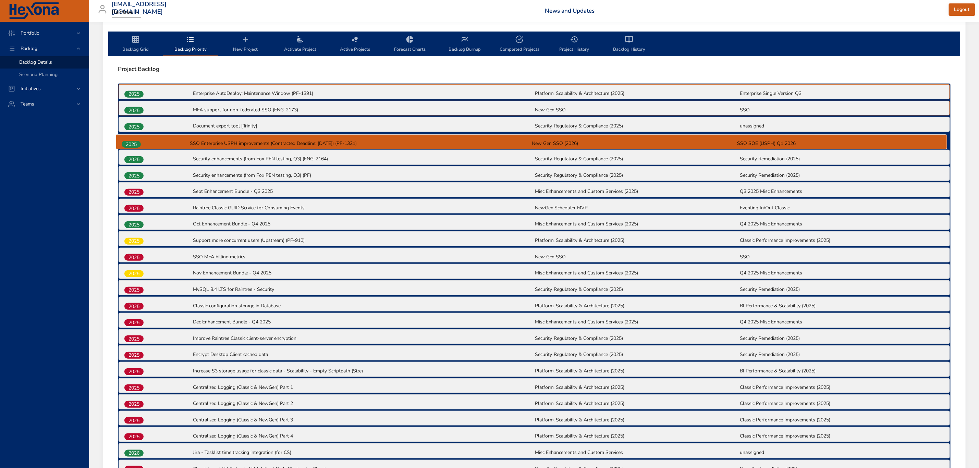
drag, startPoint x: 136, startPoint y: 174, endPoint x: 130, endPoint y: 144, distance: 30.1
click at [130, 144] on div "2025 Enterprise AutoDeploy: Maintenance Window (PF-1391) Platform, Scalability …" at bounding box center [534, 354] width 833 height 540
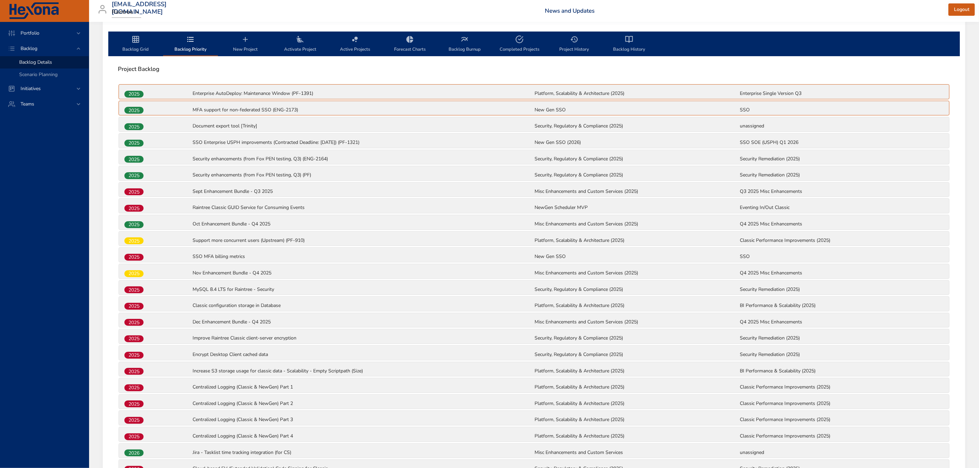
click at [145, 49] on span "Backlog Grid" at bounding box center [135, 44] width 47 height 18
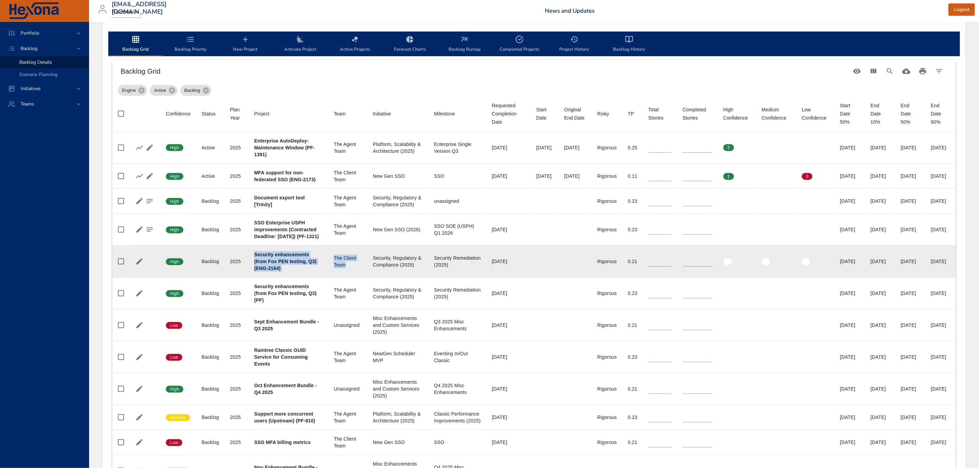
drag, startPoint x: 254, startPoint y: 280, endPoint x: 341, endPoint y: 296, distance: 87.9
click at [341, 277] on tr "Confidence High Status Backlog Plan Year [DATE] Project Security enhancements (…" at bounding box center [533, 261] width 843 height 32
